Goal: Information Seeking & Learning: Learn about a topic

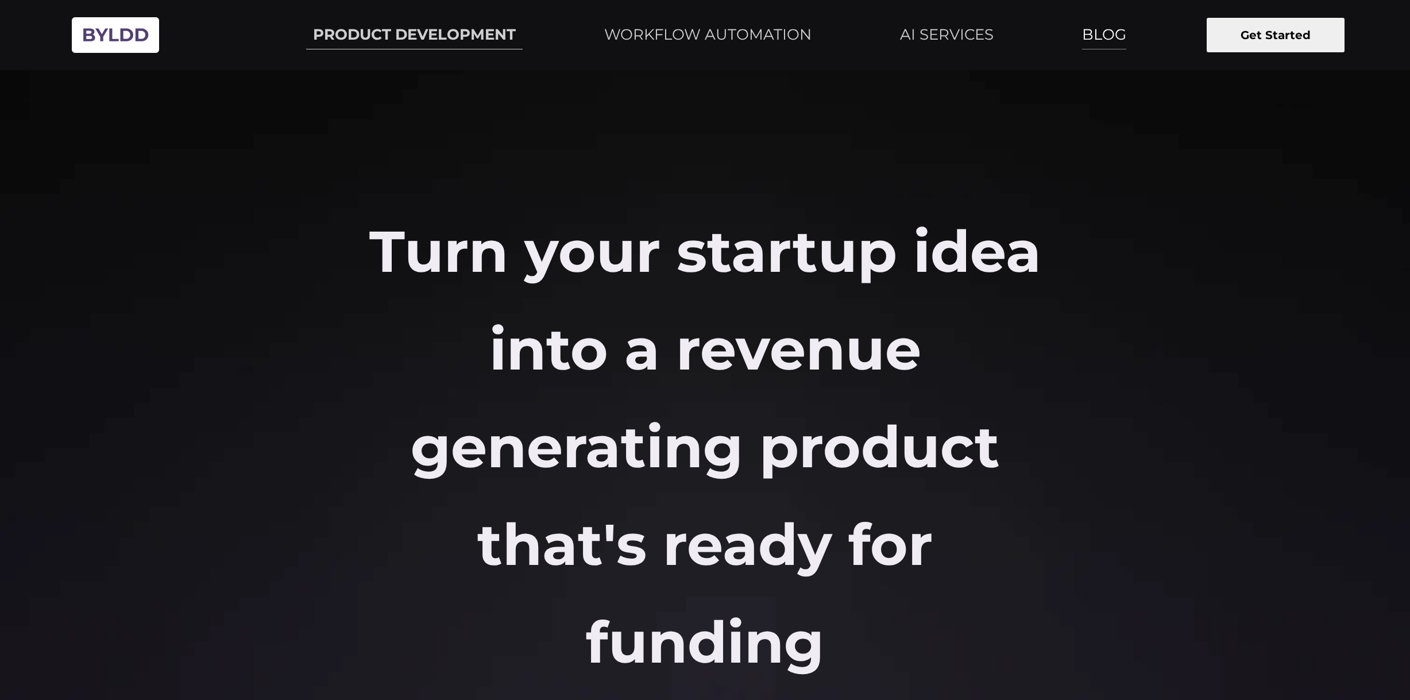
click at [1111, 34] on link "BLOG" at bounding box center [1104, 35] width 58 height 29
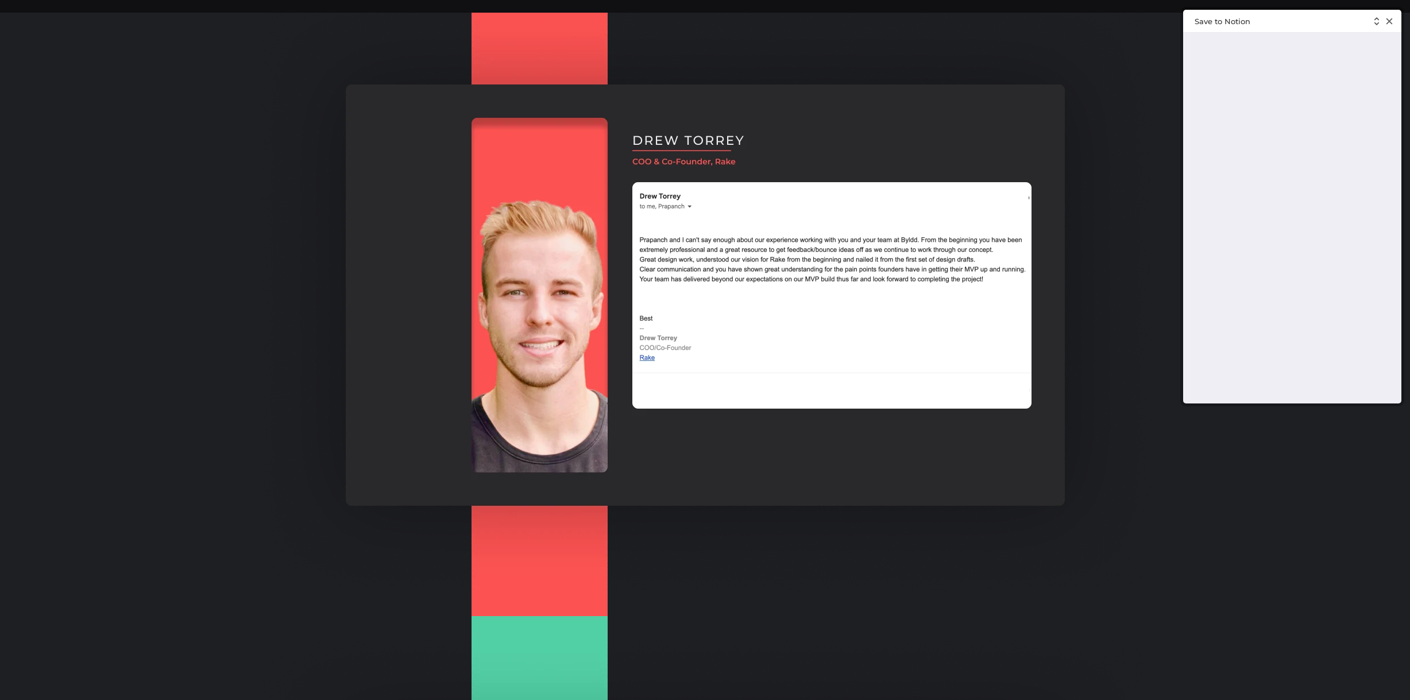
scroll to position [2124, 0]
